Goal: Answer question/provide support: Answer question/provide support

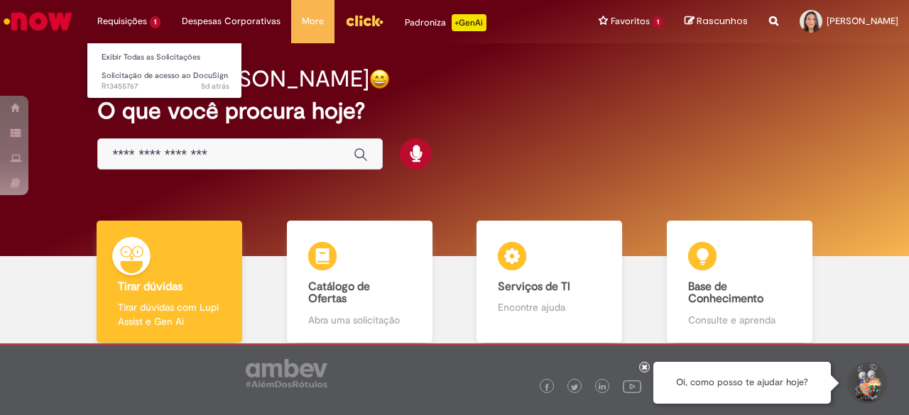
click at [129, 17] on li "Requisições 1 Exibir Todas as Solicitações Solicitação de acesso ao DocuSign 5d…" at bounding box center [129, 21] width 84 height 43
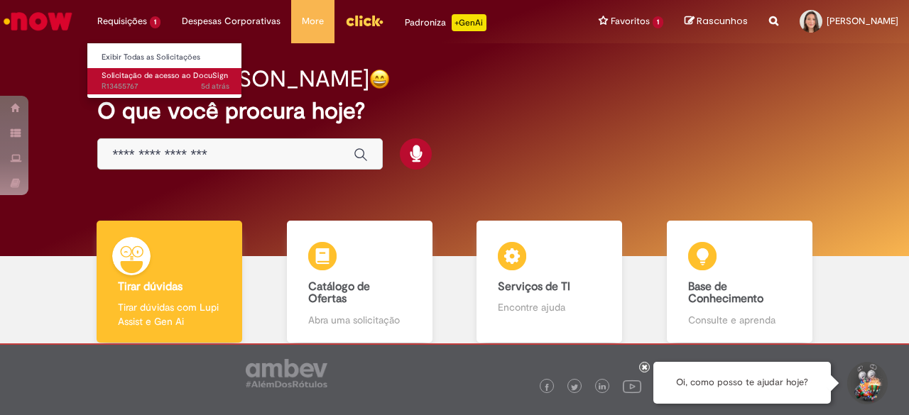
click at [133, 82] on span "5d atrás 5 dias atrás R13455767" at bounding box center [166, 86] width 128 height 11
click at [143, 89] on span "5d atrás 5 dias atrás R13455767" at bounding box center [166, 86] width 128 height 11
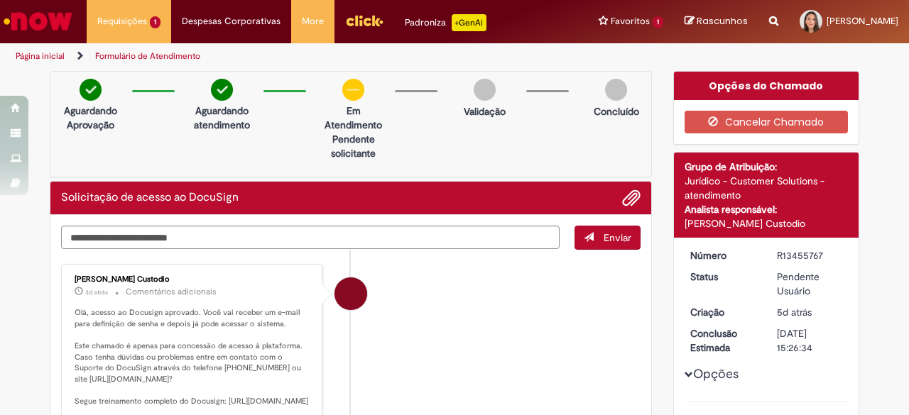
click at [352, 25] on img "Menu Cabeçalho" at bounding box center [364, 20] width 38 height 21
click at [209, 241] on textarea "Digite sua mensagem aqui..." at bounding box center [310, 237] width 498 height 23
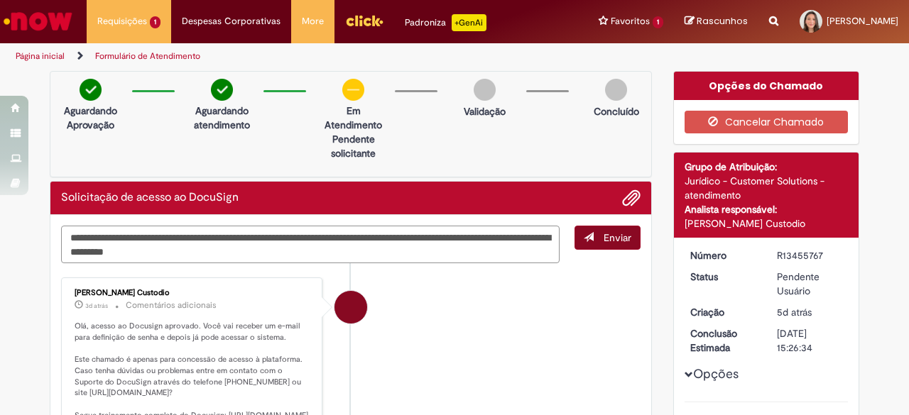
type textarea "**********"
click at [603, 237] on span "Enviar" at bounding box center [617, 237] width 28 height 13
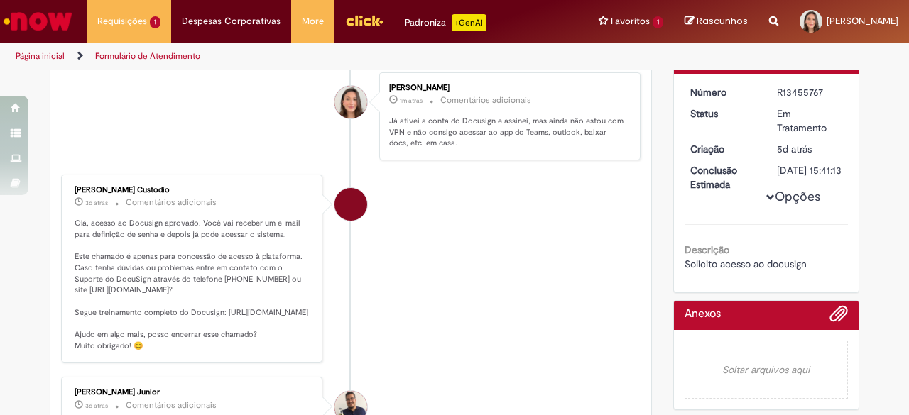
scroll to position [158, 0]
